Goal: Transaction & Acquisition: Purchase product/service

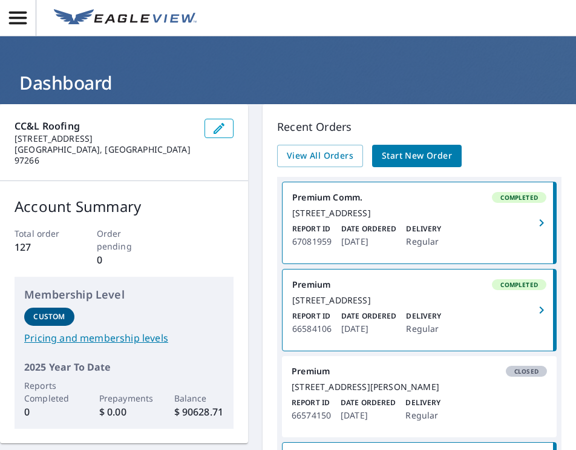
click at [405, 155] on span "Start New Order" at bounding box center [417, 155] width 70 height 15
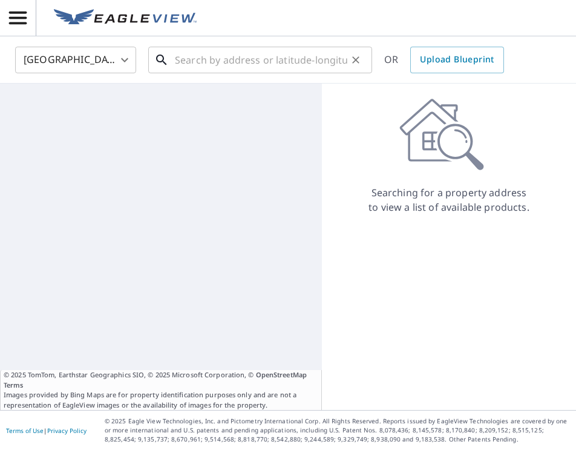
click at [203, 62] on input "text" at bounding box center [261, 60] width 173 height 34
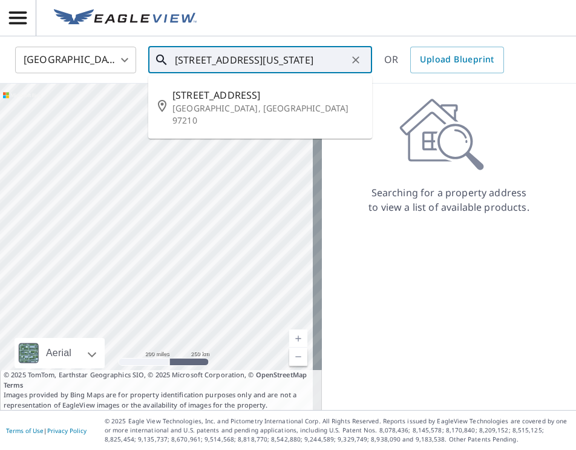
scroll to position [0, 28]
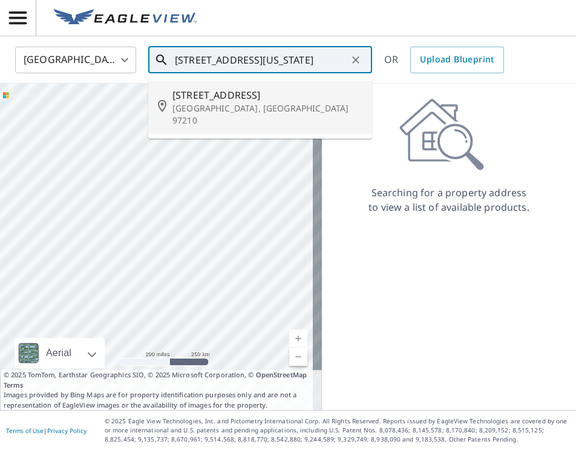
click at [280, 97] on span "[STREET_ADDRESS]" at bounding box center [268, 95] width 190 height 15
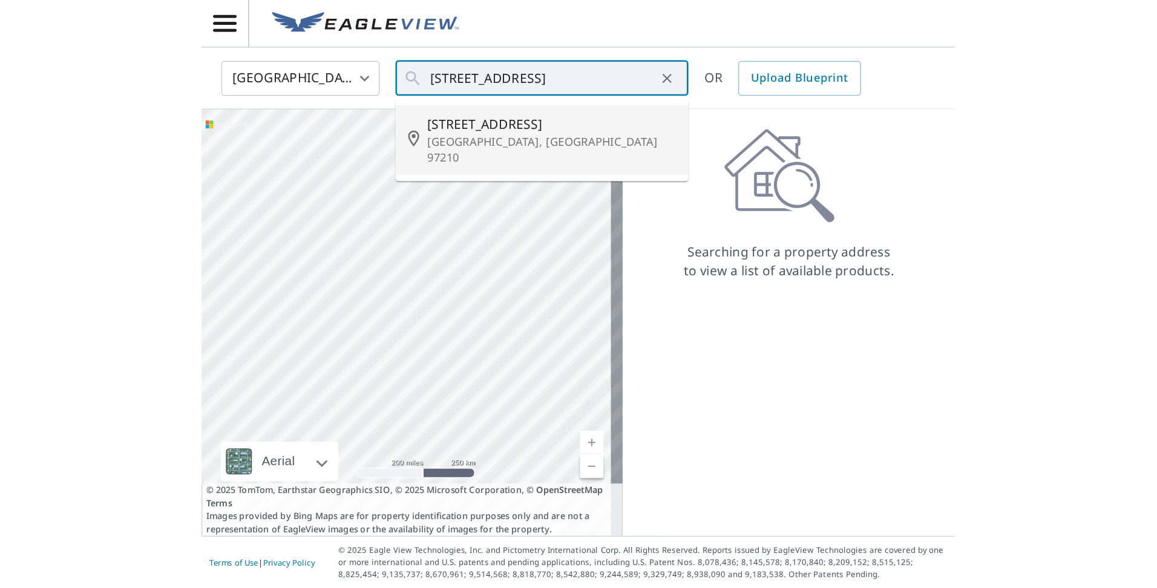
scroll to position [0, 0]
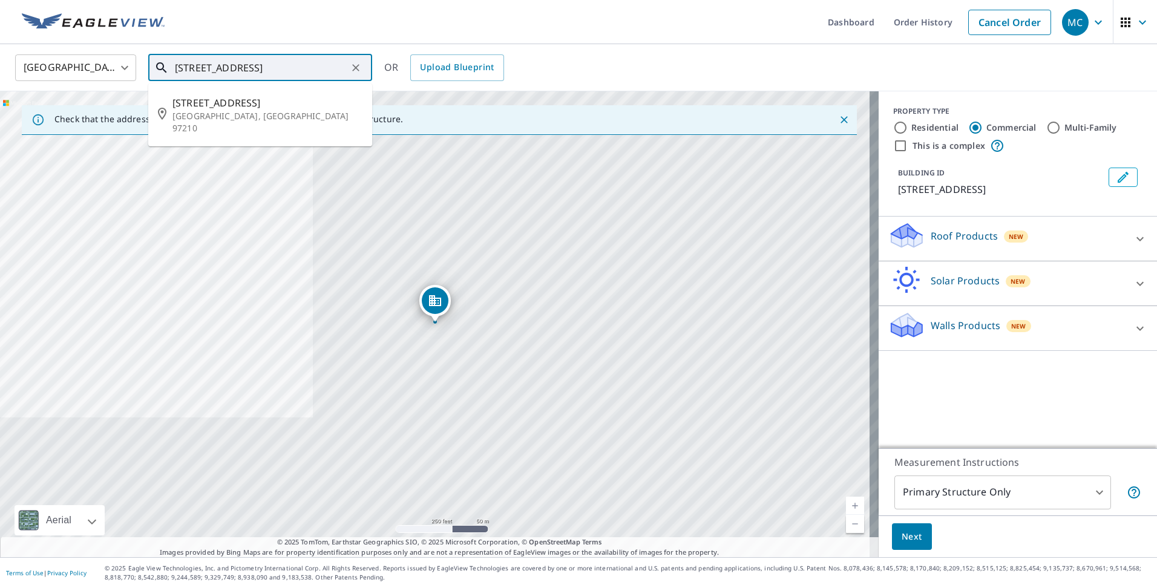
drag, startPoint x: 208, startPoint y: 67, endPoint x: 199, endPoint y: 70, distance: 9.4
click at [199, 70] on input "[STREET_ADDRESS]" at bounding box center [261, 68] width 173 height 34
click at [272, 67] on input "[STREET_ADDRESS]" at bounding box center [261, 68] width 173 height 34
click at [318, 72] on input "[STREET_ADDRESS]" at bounding box center [261, 68] width 173 height 34
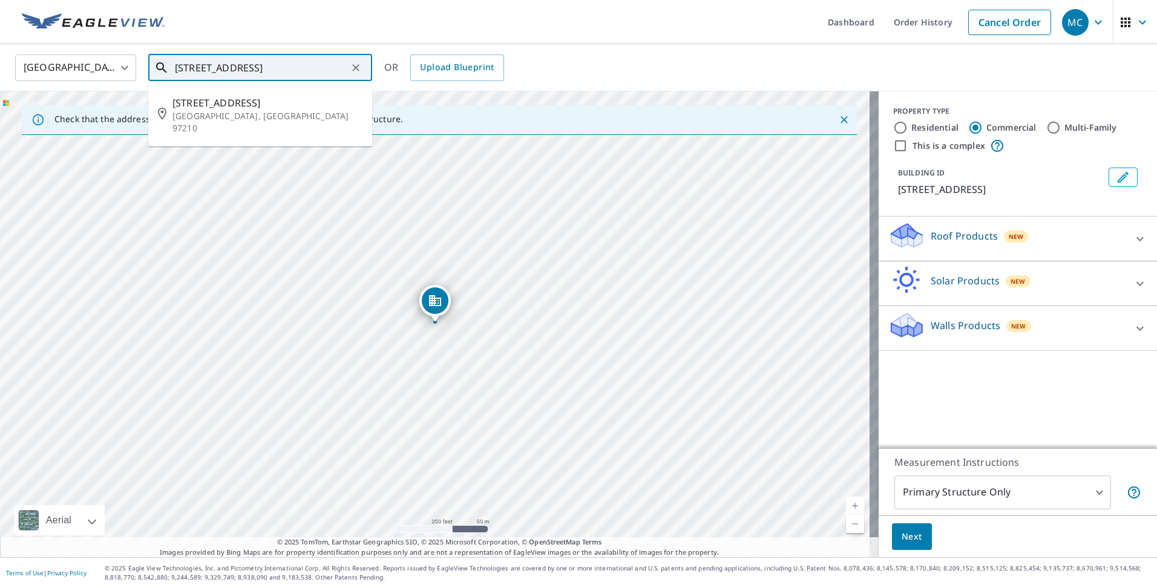
drag, startPoint x: 212, startPoint y: 66, endPoint x: 195, endPoint y: 110, distance: 47.3
click at [167, 67] on div "[STREET_ADDRESS] ​" at bounding box center [260, 67] width 224 height 27
type input "[STREET_ADDRESS]"
click at [235, 67] on input "[STREET_ADDRESS]" at bounding box center [261, 68] width 173 height 34
click at [162, 64] on icon at bounding box center [161, 68] width 15 height 15
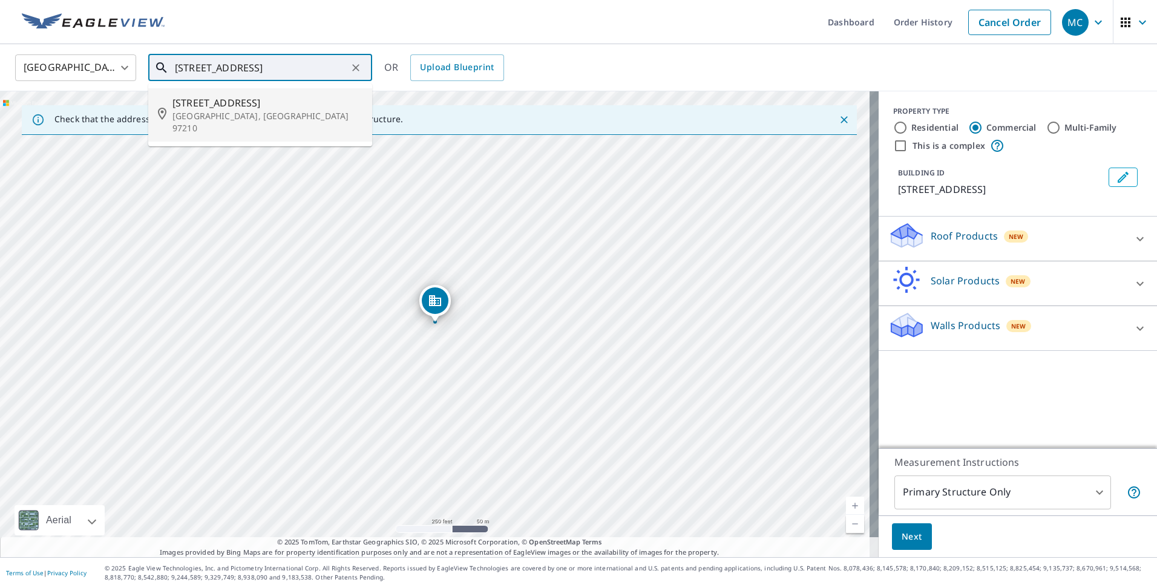
click at [162, 64] on icon at bounding box center [161, 68] width 15 height 15
click at [159, 61] on icon at bounding box center [161, 68] width 15 height 15
click at [355, 66] on icon "Clear" at bounding box center [355, 67] width 7 height 7
click at [297, 105] on span "[STREET_ADDRESS]" at bounding box center [268, 103] width 190 height 15
type input "[STREET_ADDRESS]"
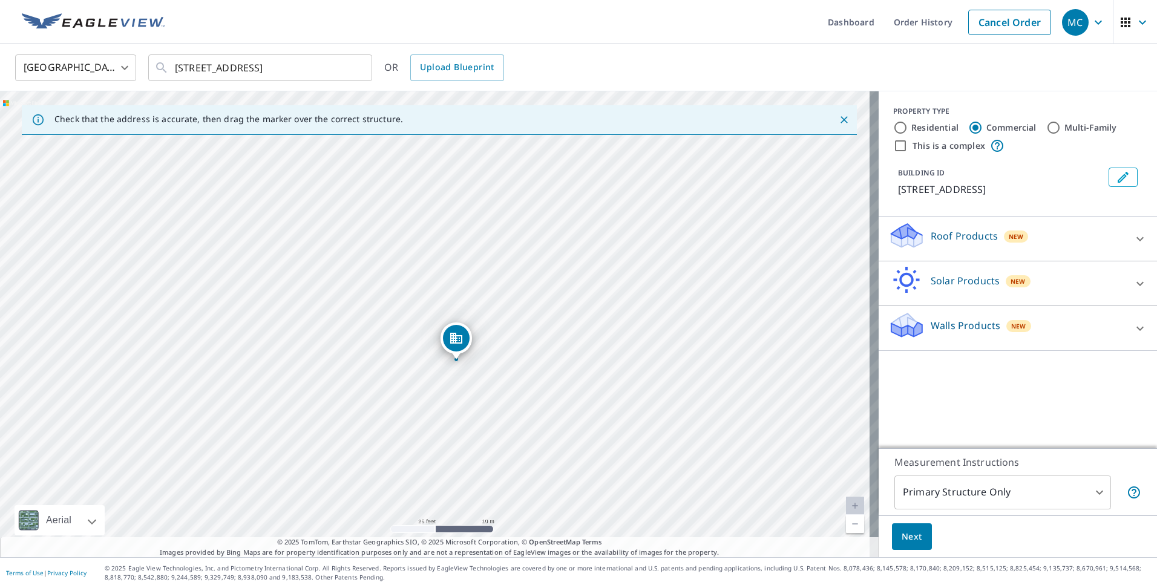
drag, startPoint x: 481, startPoint y: 335, endPoint x: 459, endPoint y: 340, distance: 22.5
click at [576, 125] on input "Residential" at bounding box center [900, 127] width 15 height 15
radio input "true"
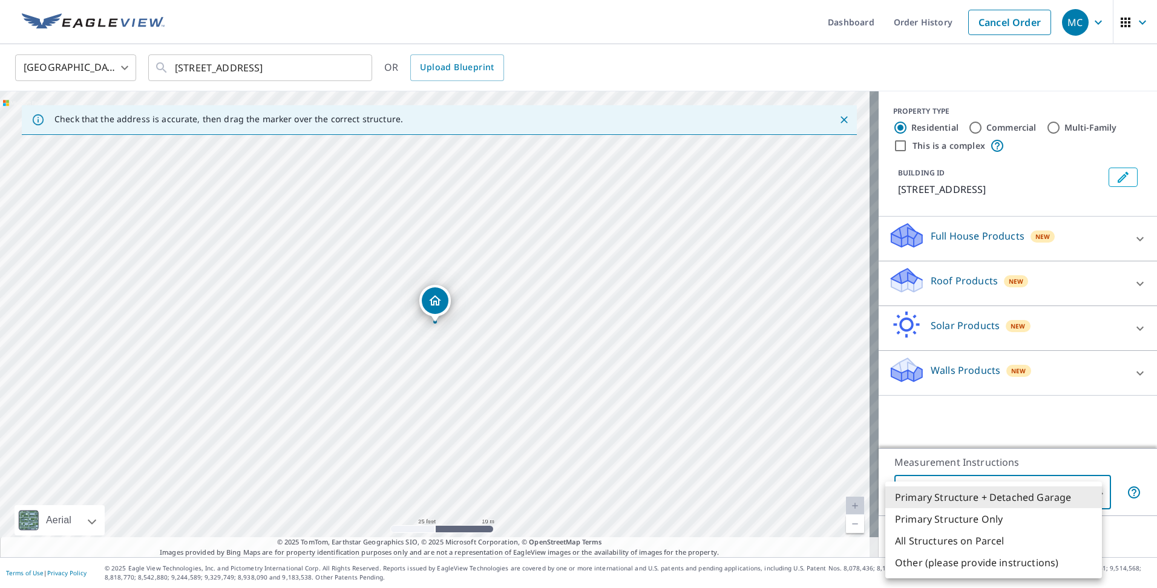
click at [576, 449] on body "MC MC Dashboard Order History Cancel Order MC [GEOGRAPHIC_DATA] [GEOGRAPHIC_DAT…" at bounding box center [578, 294] width 1157 height 588
click at [576, 449] on li "Primary Structure Only" at bounding box center [994, 519] width 217 height 22
type input "2"
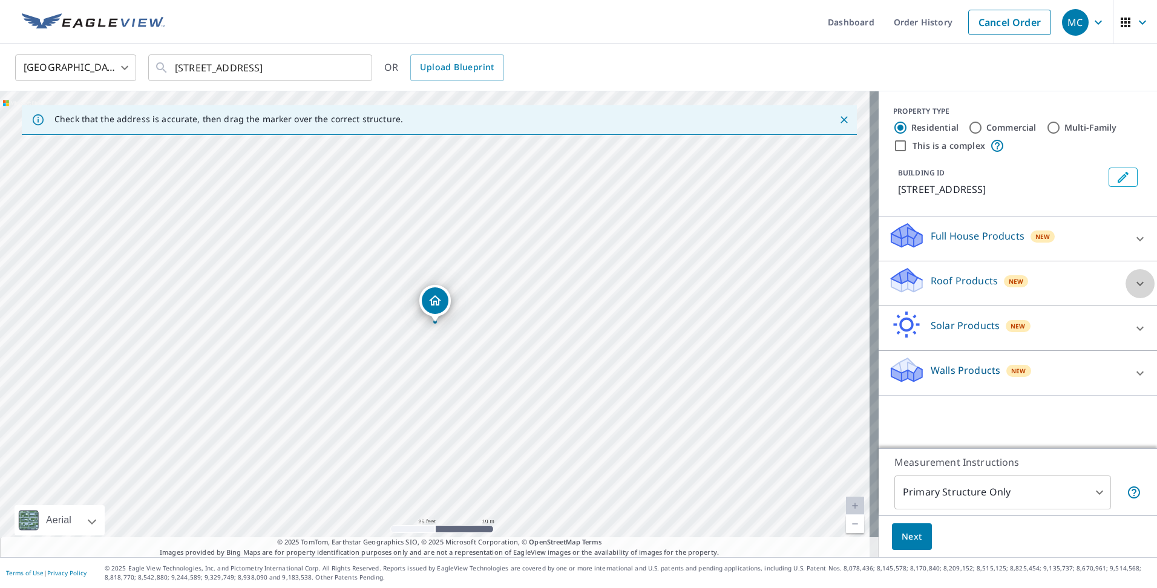
click at [576, 283] on icon at bounding box center [1140, 284] width 15 height 15
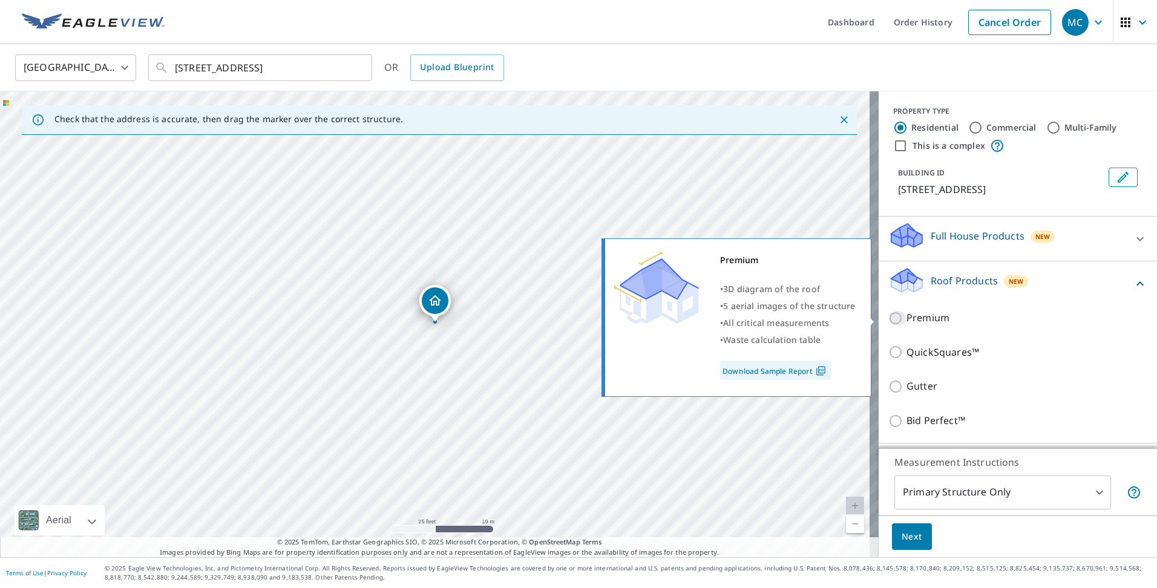
click at [576, 319] on input "Premium" at bounding box center [898, 318] width 18 height 15
checkbox input "true"
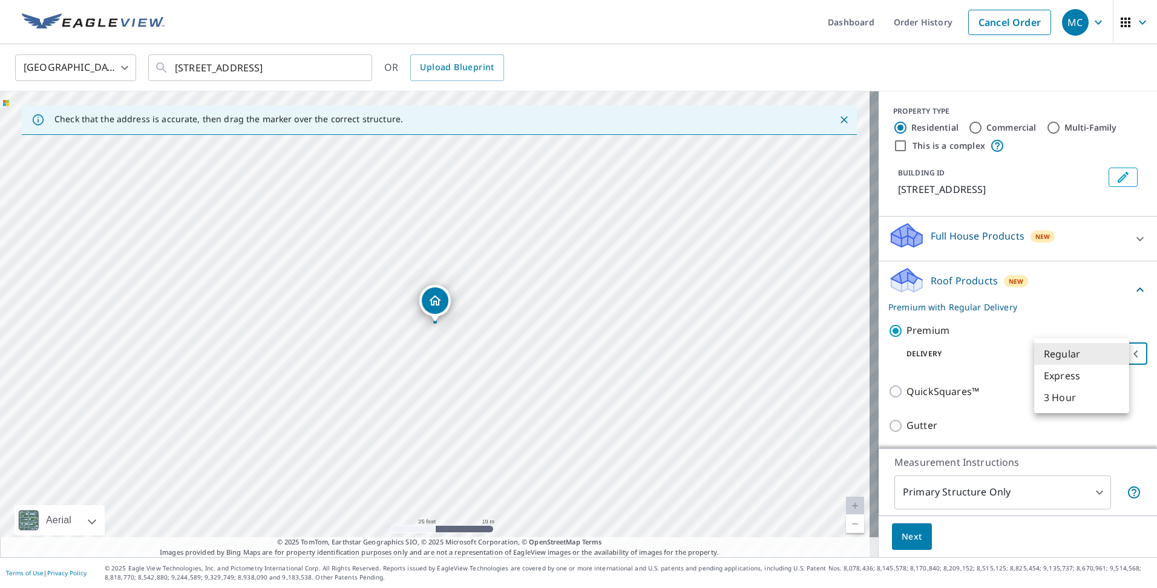
click at [576, 350] on body "MC MC Dashboard Order History Cancel Order MC [GEOGRAPHIC_DATA] [GEOGRAPHIC_DAT…" at bounding box center [578, 294] width 1157 height 588
click at [576, 377] on li "Express" at bounding box center [1081, 376] width 95 height 22
click at [576, 353] on body "MC MC Dashboard Order History Cancel Order MC [GEOGRAPHIC_DATA] [GEOGRAPHIC_DAT…" at bounding box center [578, 294] width 1157 height 588
click at [576, 373] on li "3 Hour" at bounding box center [1081, 376] width 95 height 22
type input "7"
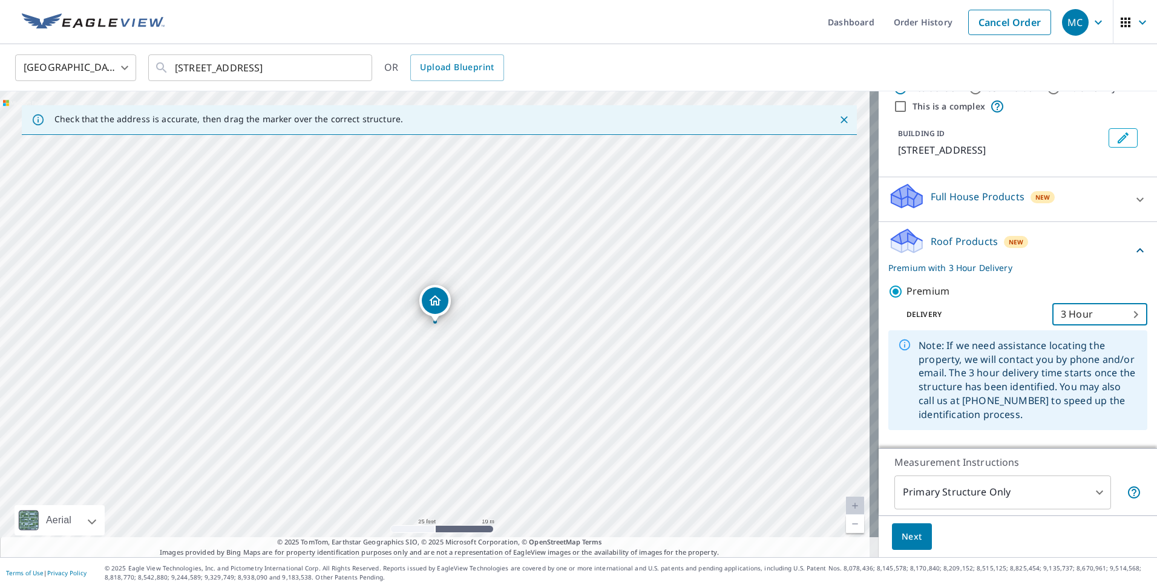
scroll to position [61, 0]
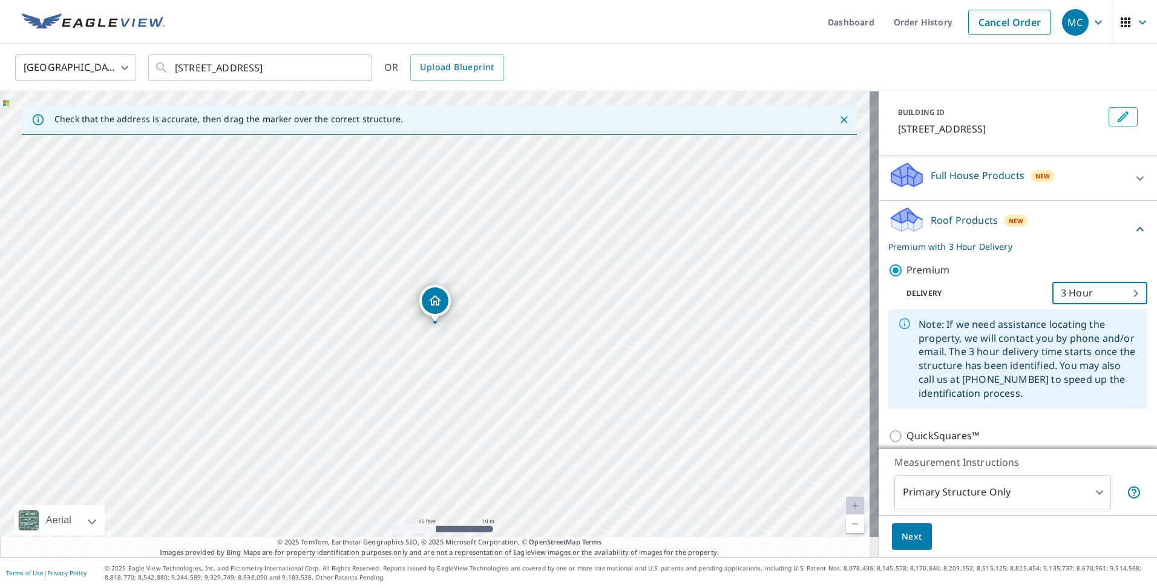
click at [576, 449] on span "Next" at bounding box center [912, 537] width 21 height 15
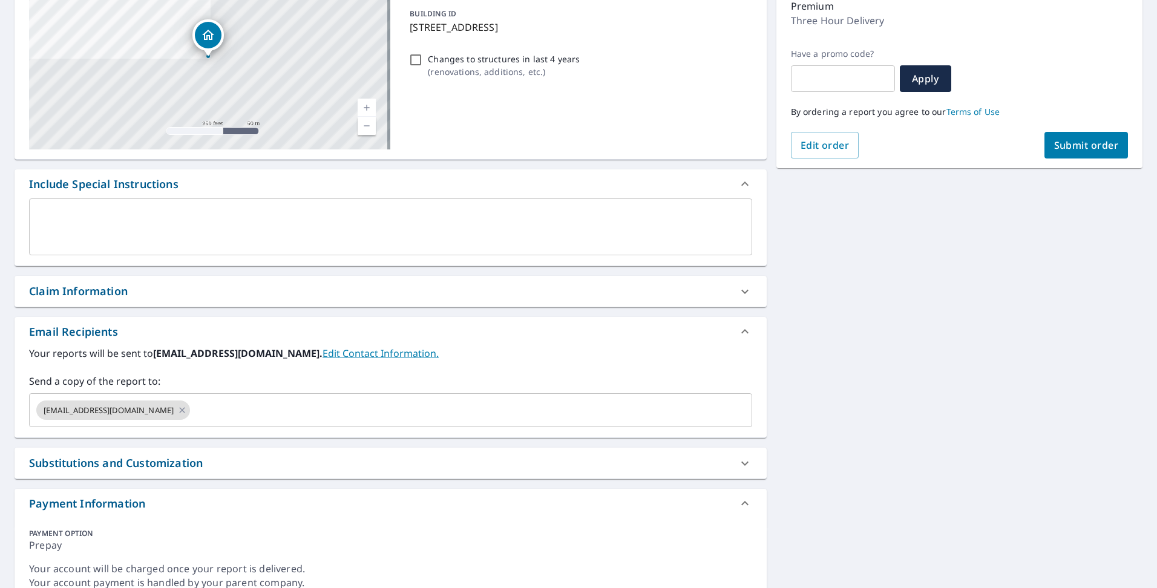
scroll to position [216, 0]
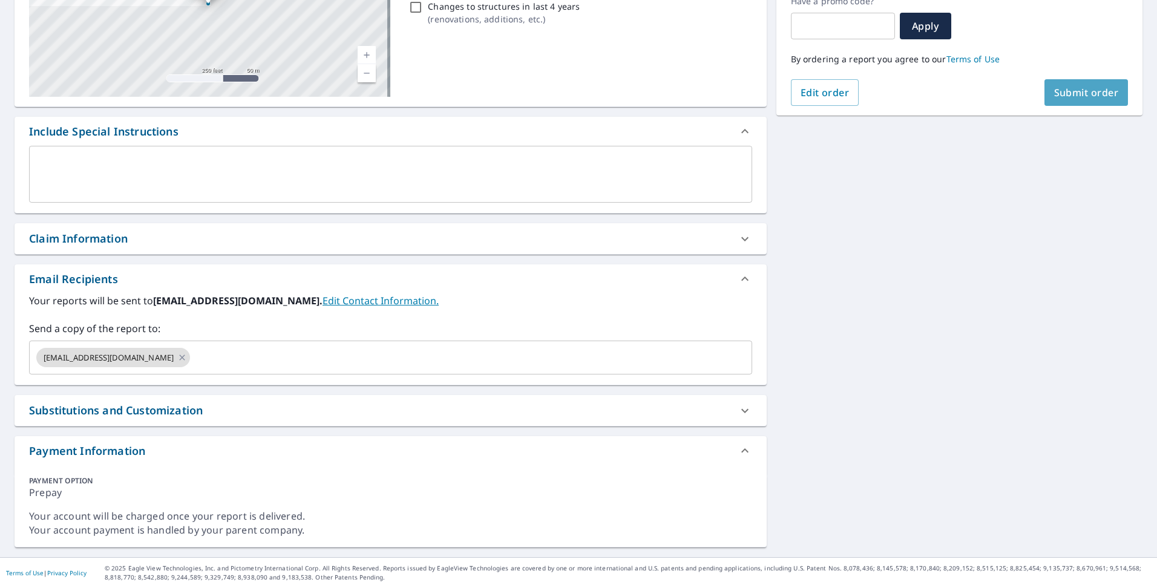
click at [576, 88] on span "Submit order" at bounding box center [1086, 92] width 65 height 13
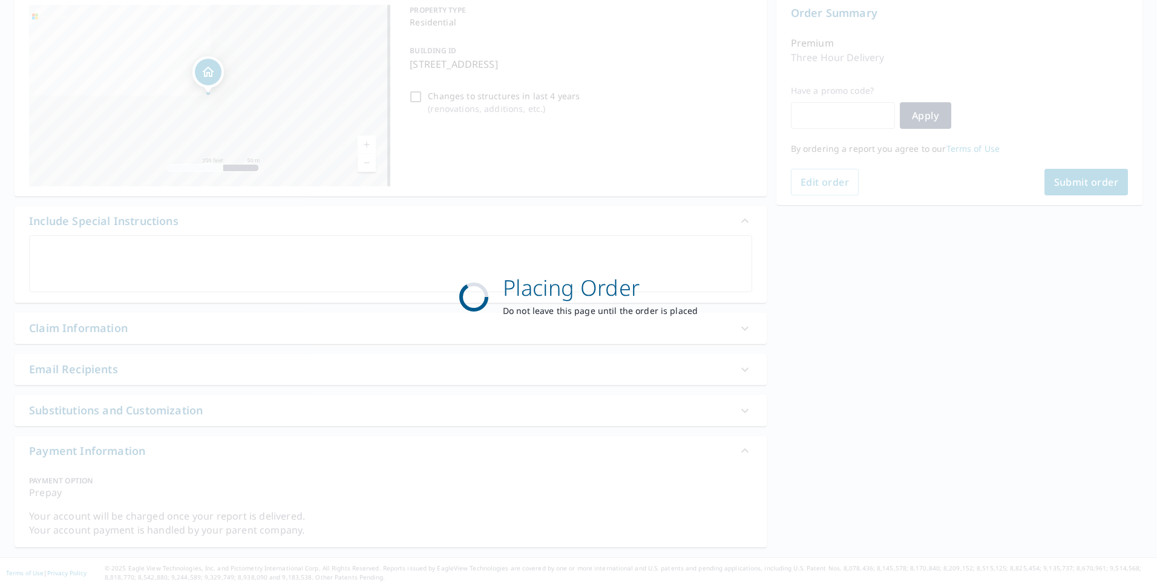
scroll to position [127, 0]
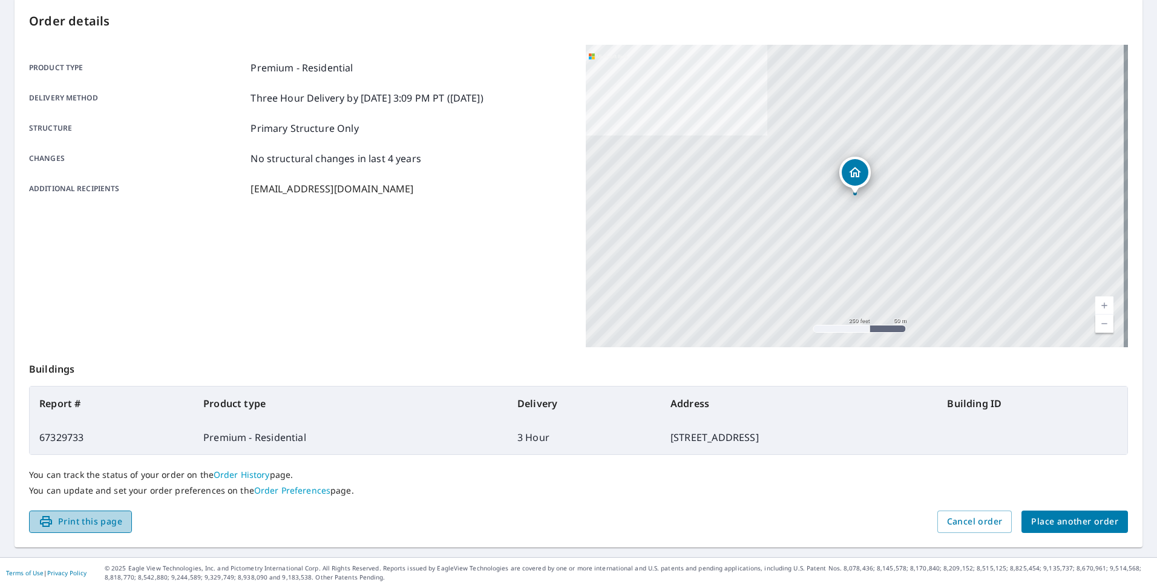
click at [84, 449] on span "Print this page" at bounding box center [81, 521] width 84 height 15
